Goal: Task Accomplishment & Management: Manage account settings

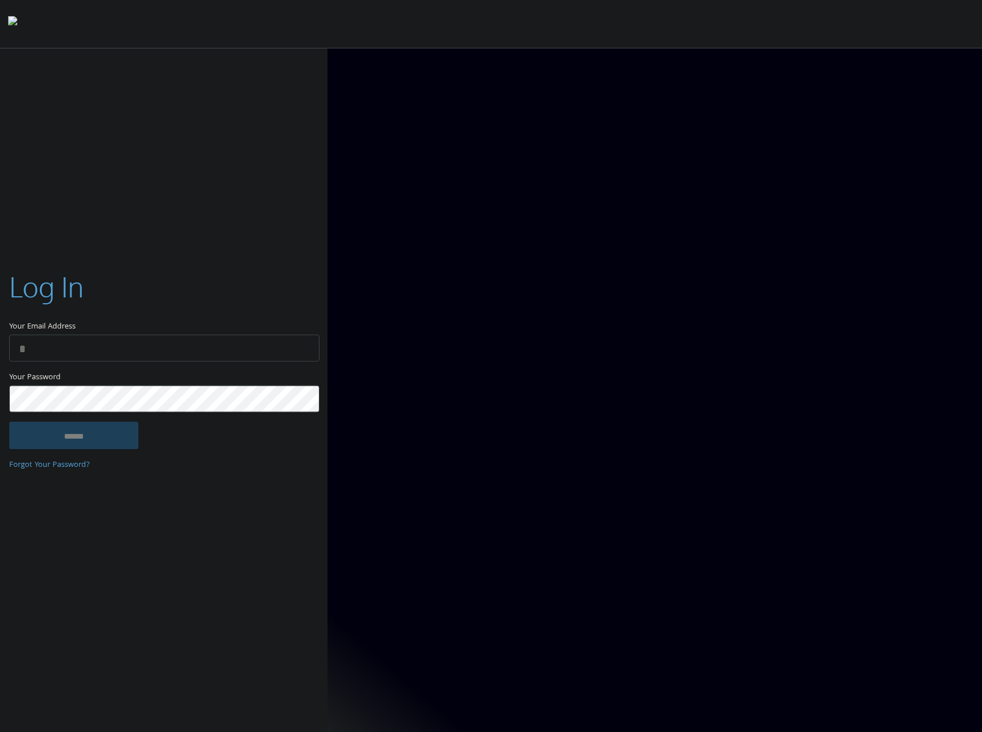
type input "**********"
click at [124, 441] on input "******" at bounding box center [73, 436] width 129 height 28
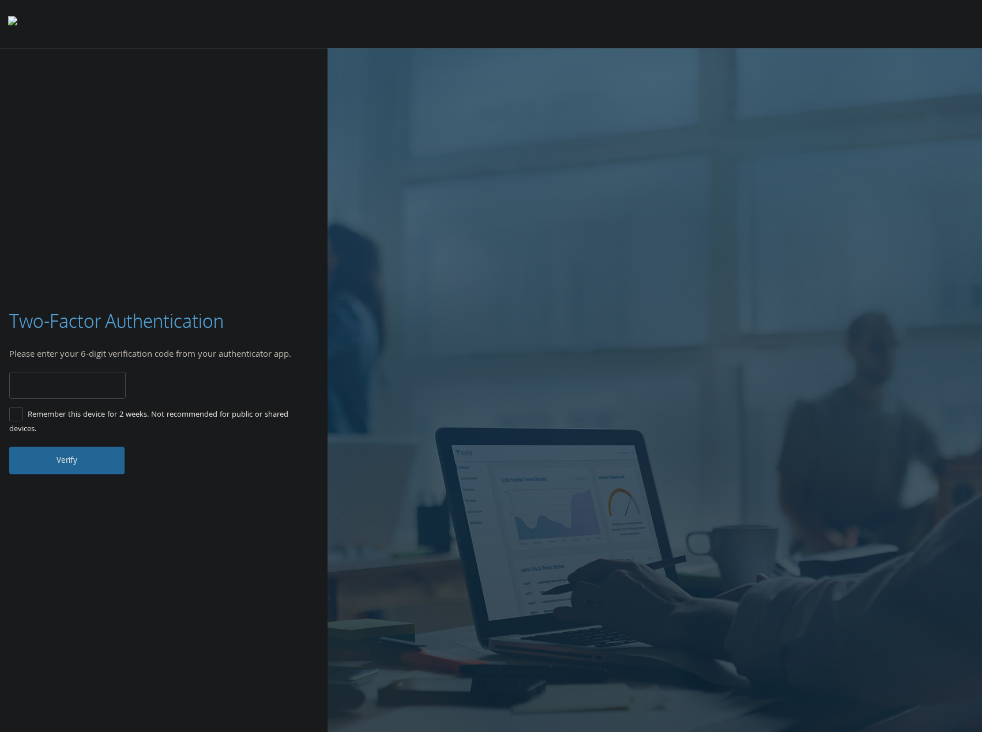
click at [104, 391] on input "number" at bounding box center [67, 385] width 116 height 27
type input "******"
